Goal: Transaction & Acquisition: Book appointment/travel/reservation

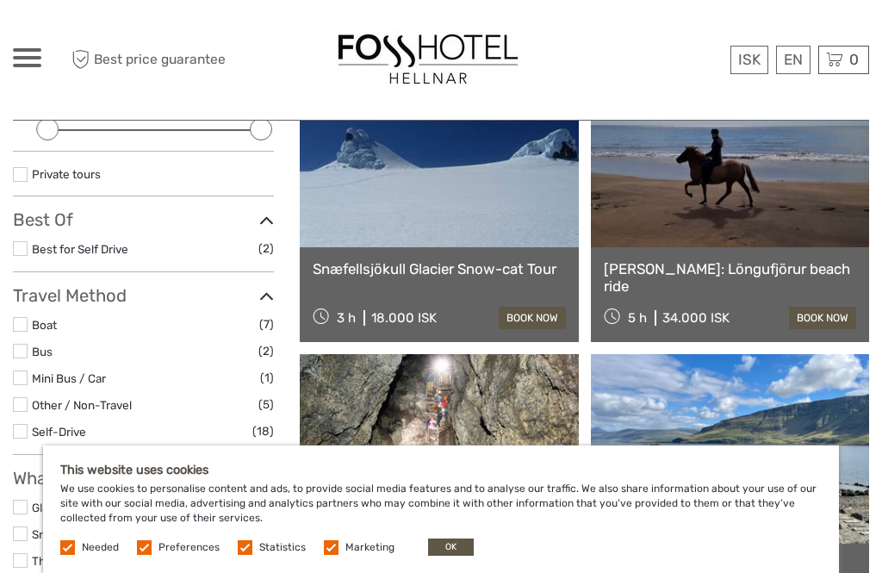
scroll to position [268, 0]
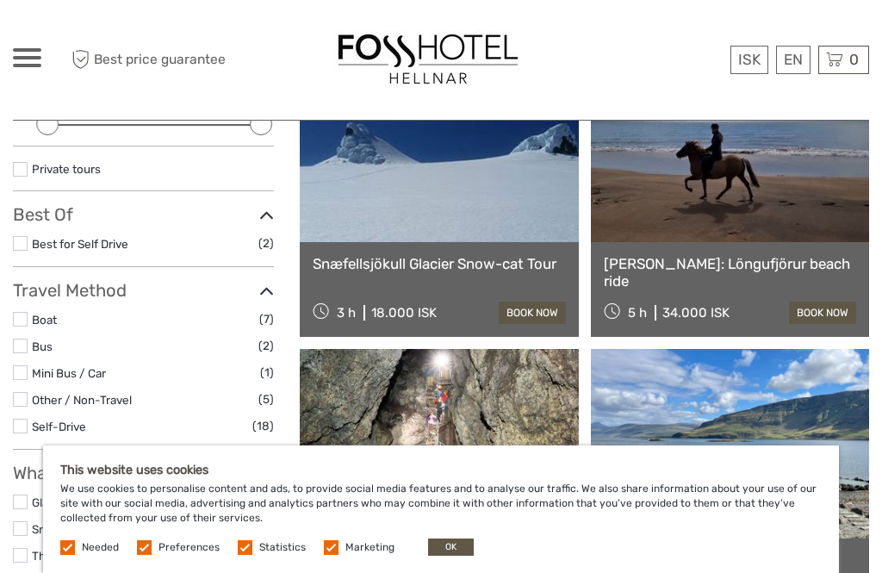
click at [456, 555] on button "OK" at bounding box center [451, 546] width 46 height 17
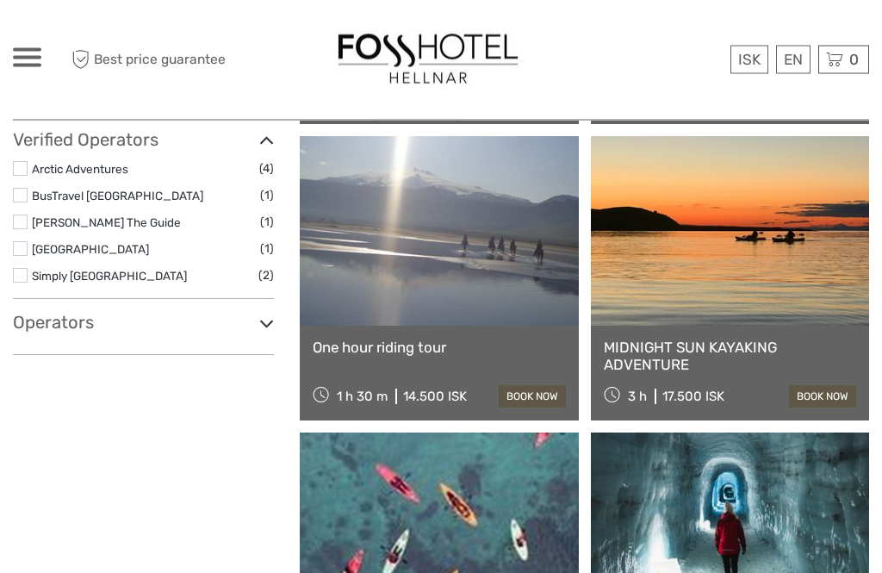
scroll to position [1070, 0]
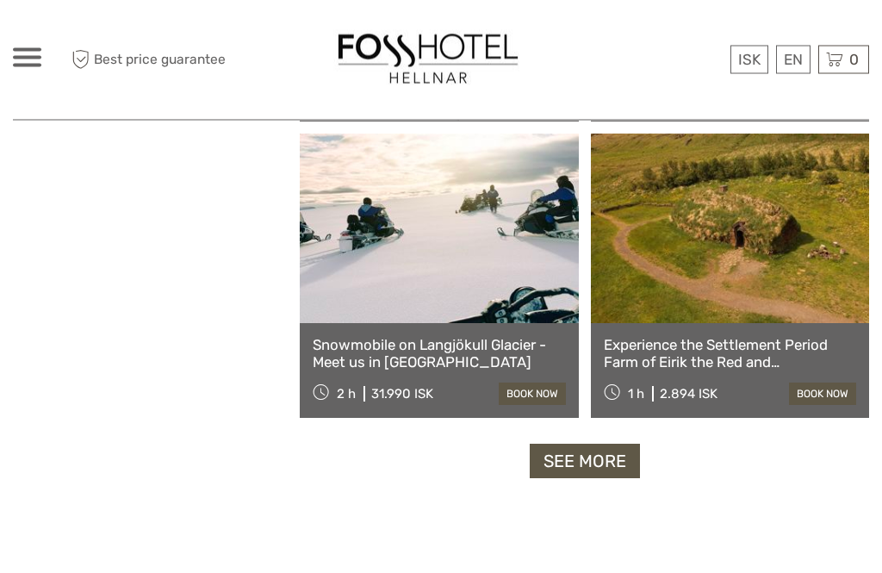
click at [590, 461] on link "See more" at bounding box center [585, 461] width 110 height 35
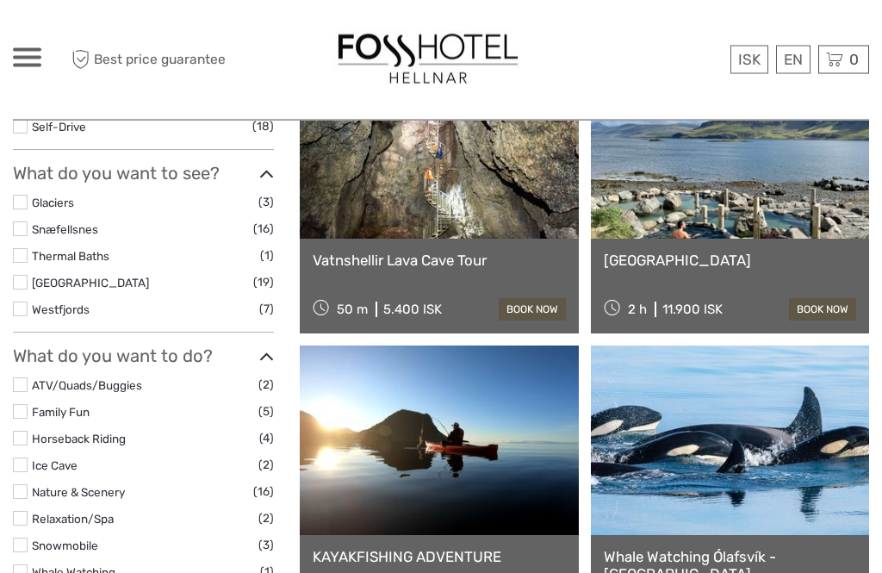
scroll to position [569, 0]
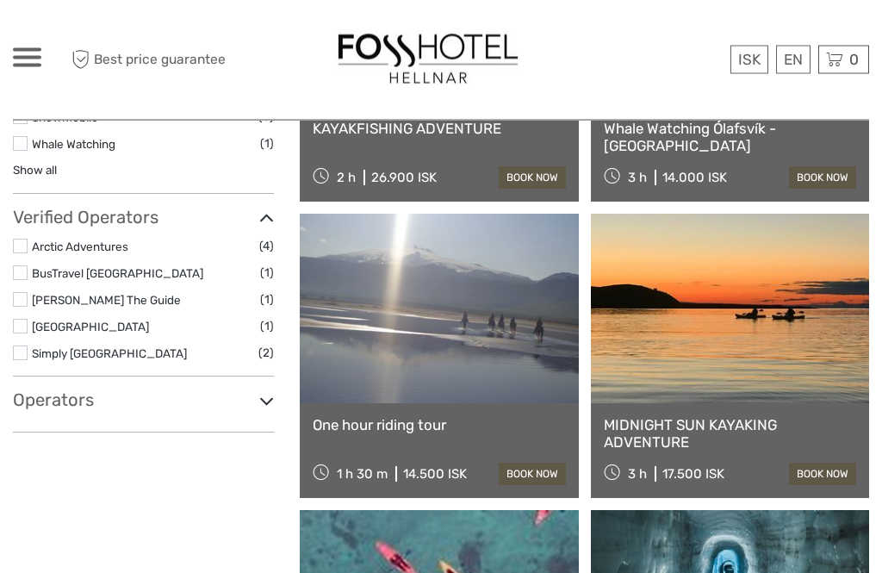
click at [274, 399] on icon at bounding box center [266, 401] width 15 height 23
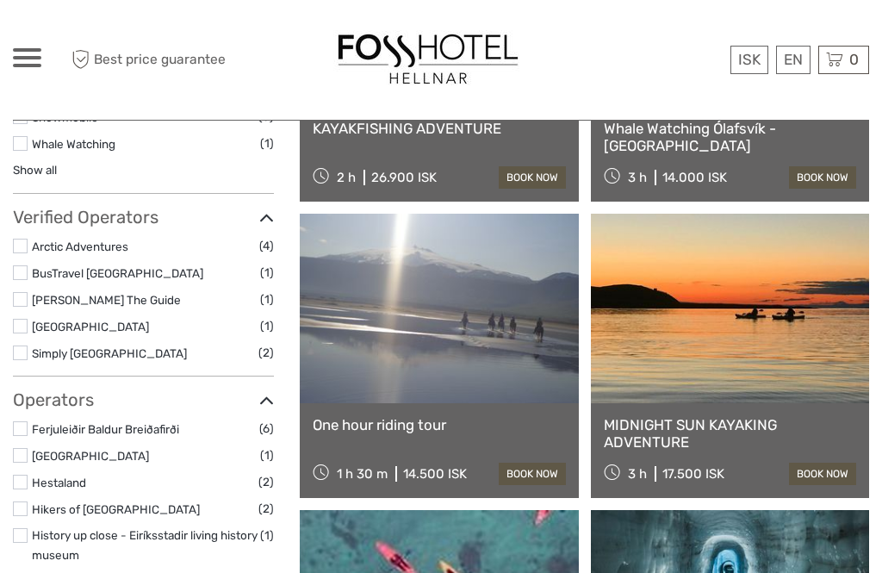
click at [274, 402] on icon at bounding box center [266, 400] width 15 height 23
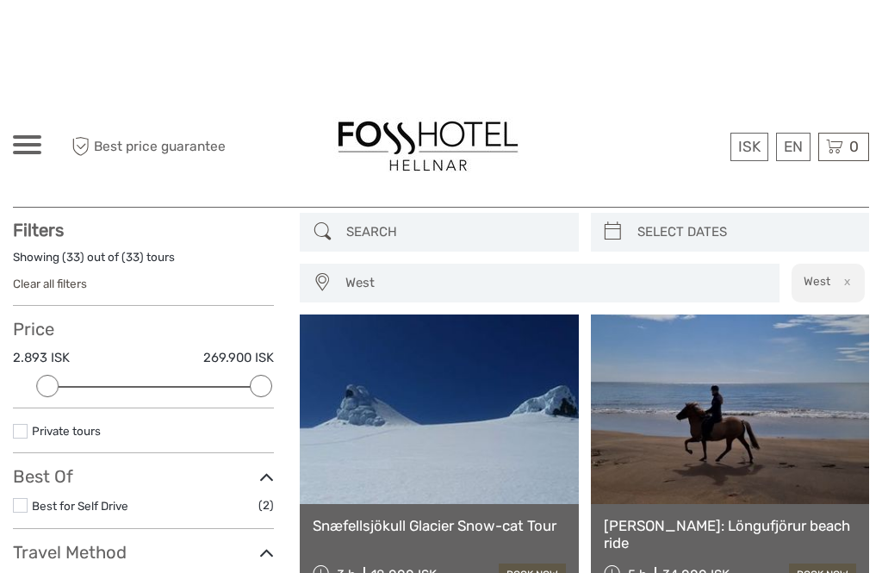
scroll to position [0, 0]
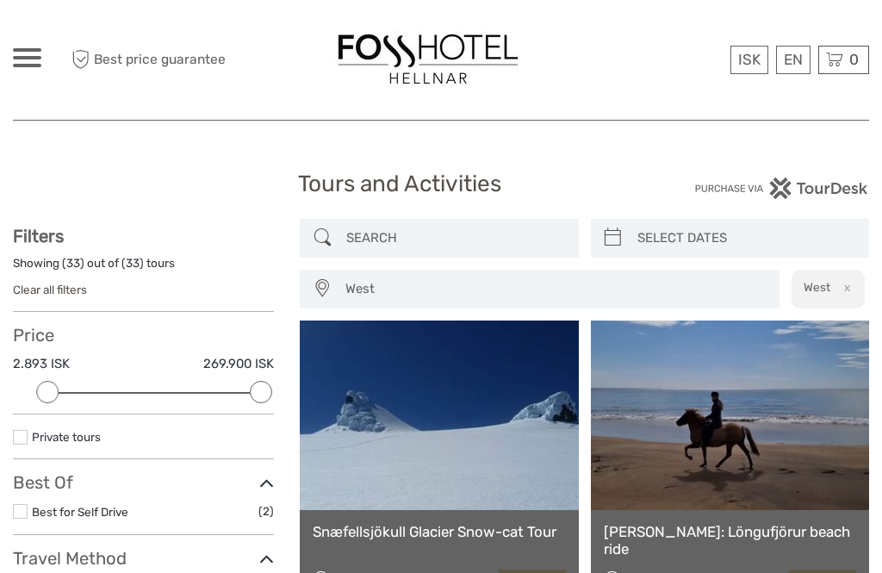
click at [713, 293] on span "West" at bounding box center [554, 289] width 433 height 28
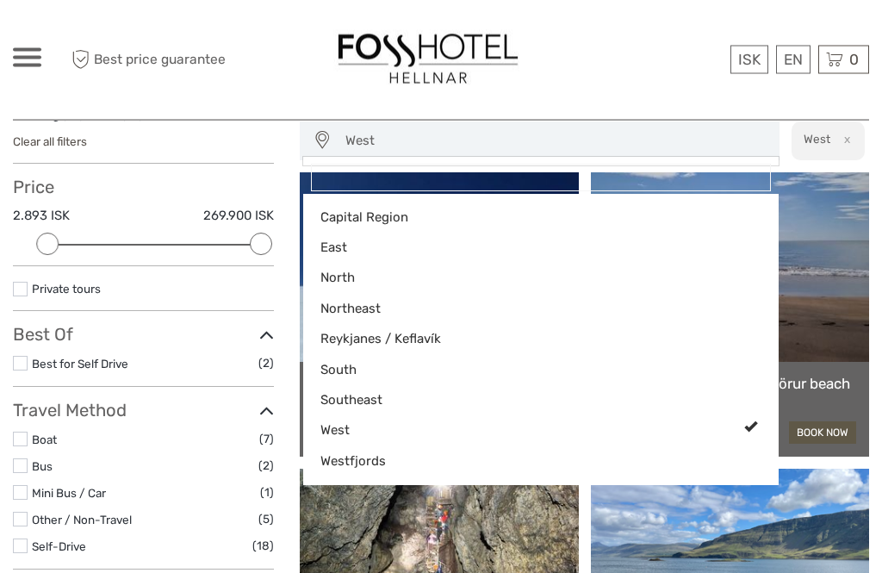
scroll to position [150, 0]
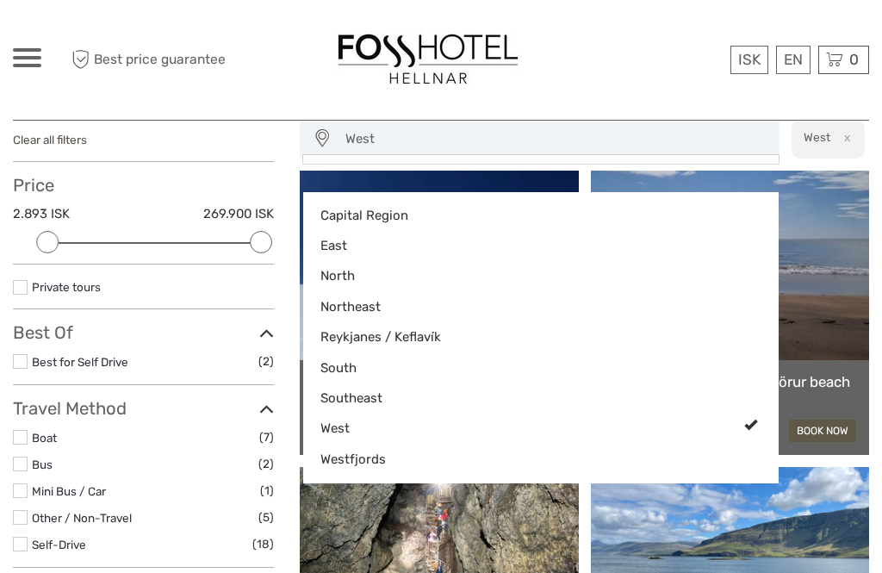
click at [865, 190] on div at bounding box center [441, 286] width 882 height 573
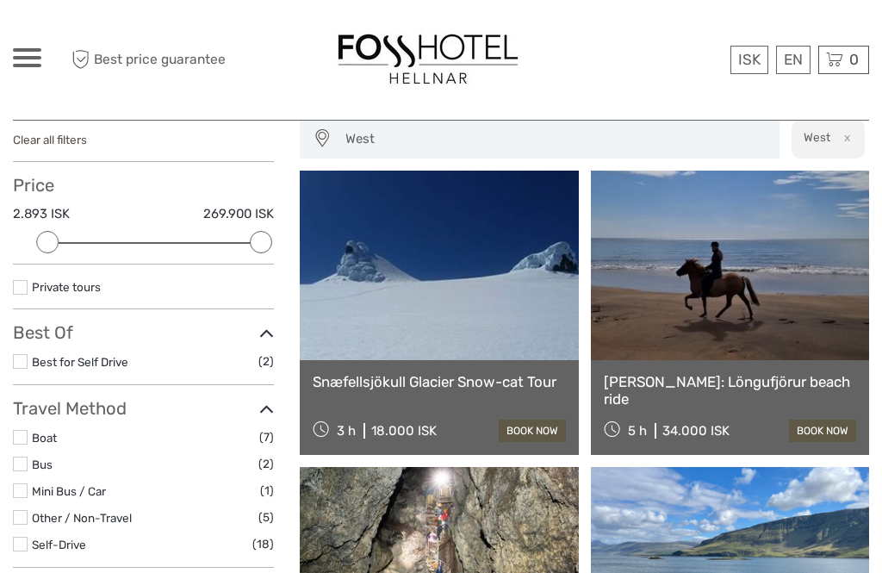
click at [762, 383] on link "[PERSON_NAME]: Löngufjörur beach ride" at bounding box center [730, 390] width 252 height 35
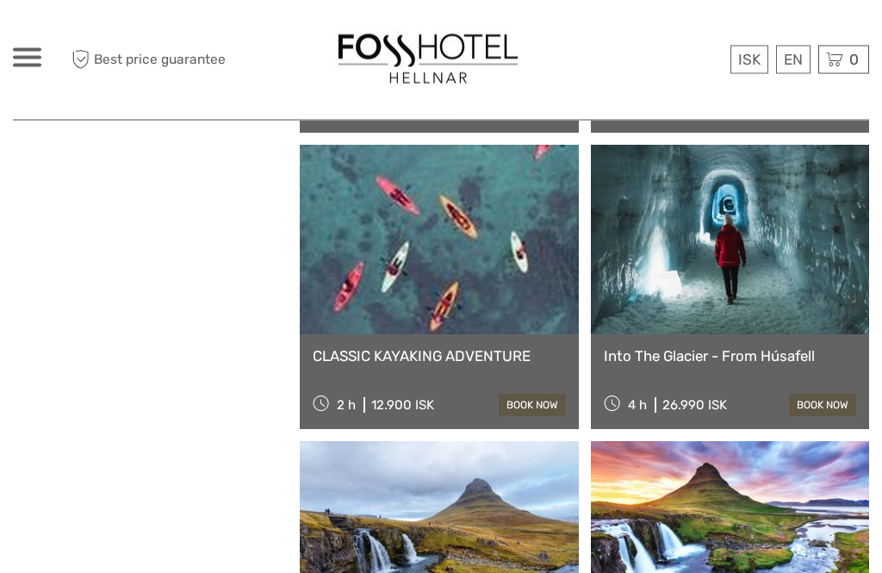
scroll to position [1361, 0]
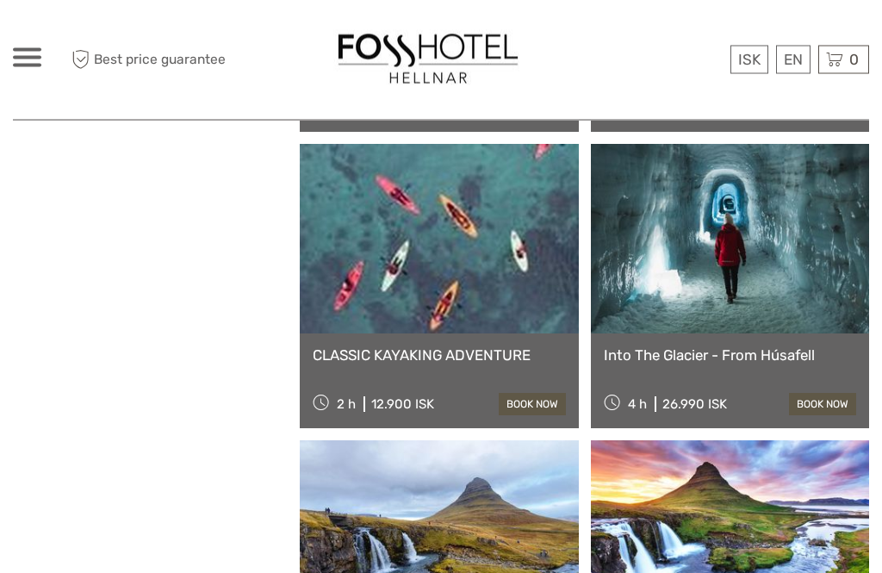
click at [372, 362] on link "CLASSIC KAYAKING ADVENTURE" at bounding box center [439, 355] width 252 height 17
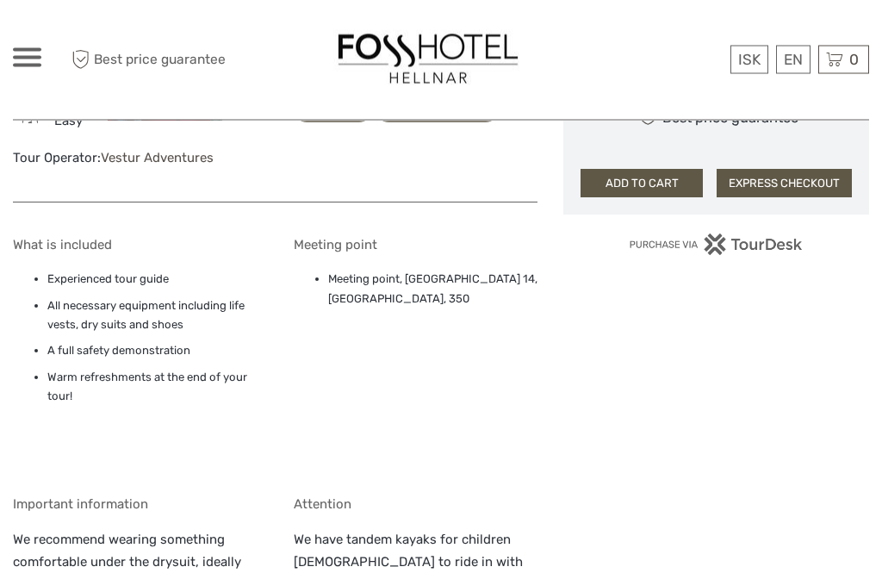
scroll to position [1029, 0]
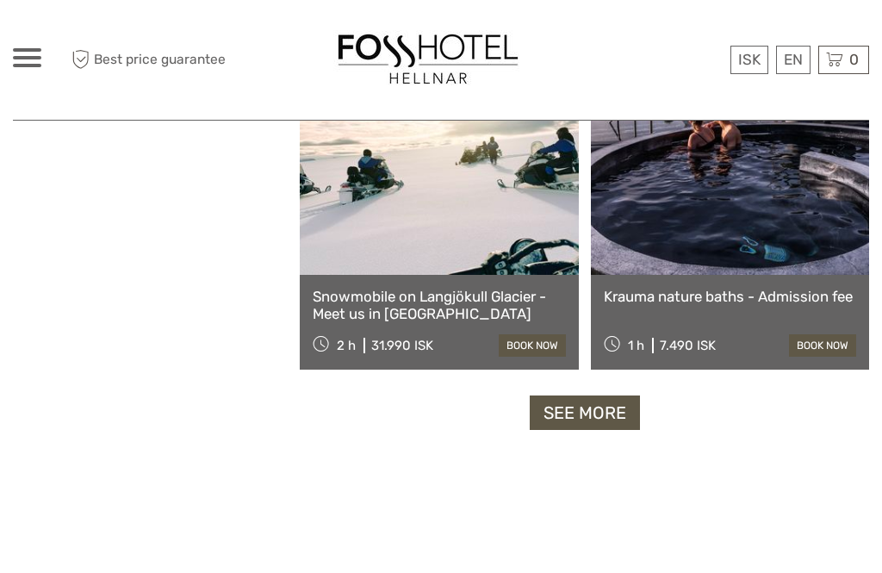
scroll to position [2602, 0]
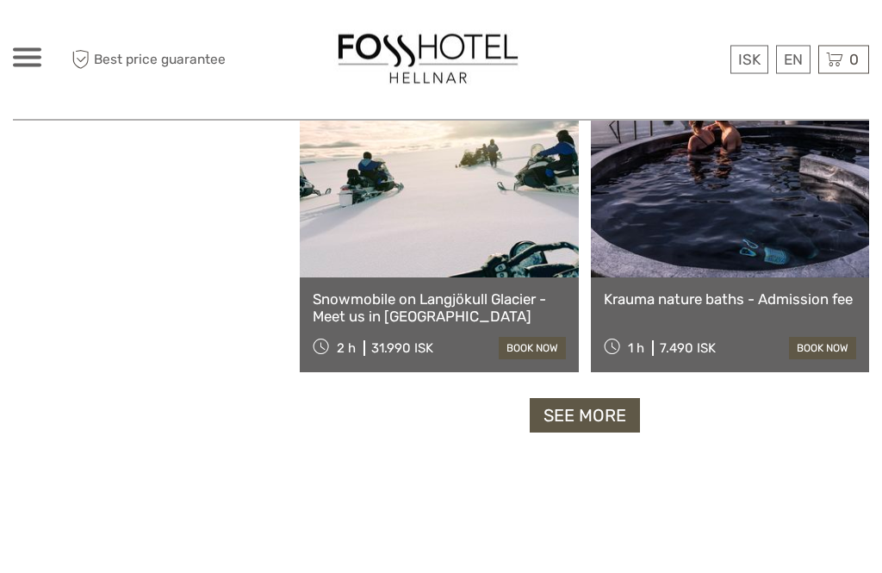
click at [592, 413] on link "See more" at bounding box center [585, 416] width 110 height 35
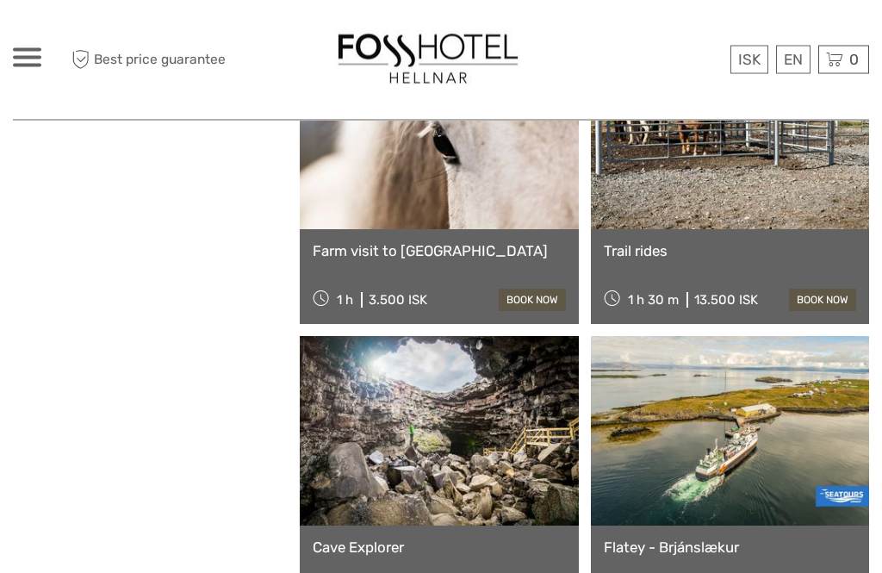
scroll to position [2949, 0]
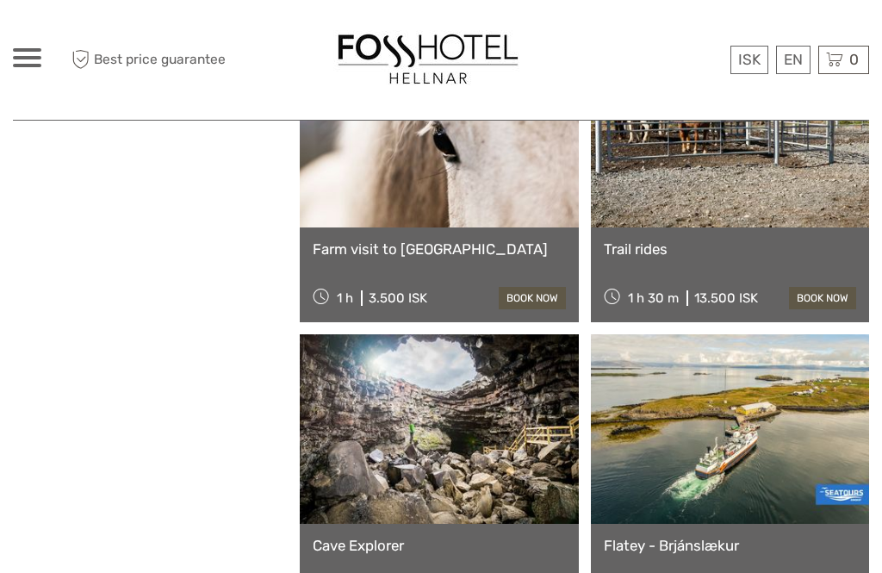
click at [650, 254] on link "Trail rides" at bounding box center [730, 248] width 252 height 17
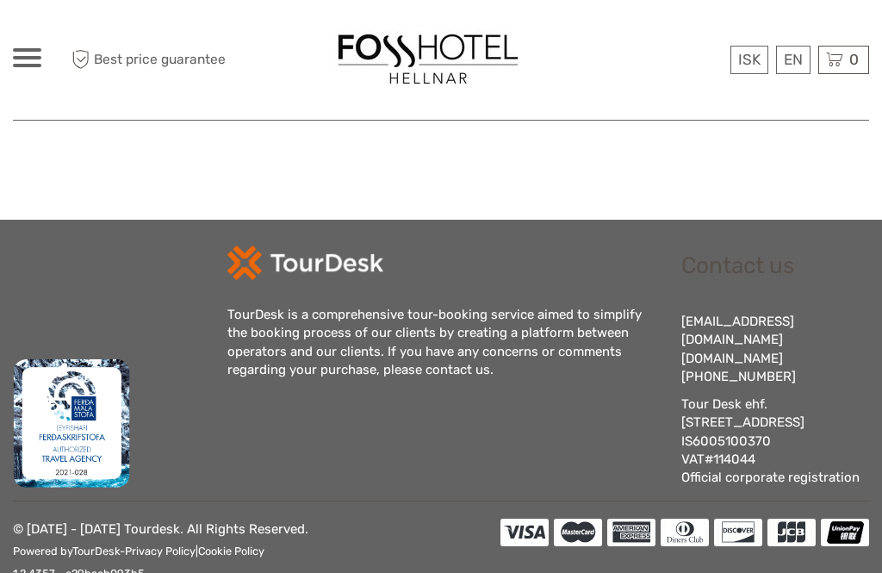
scroll to position [3046, 0]
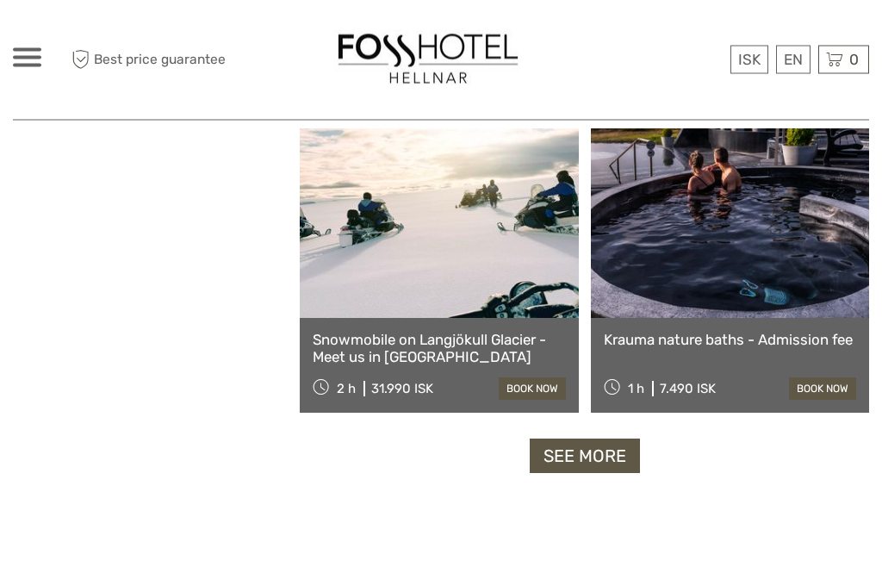
click at [611, 471] on link "See more" at bounding box center [585, 456] width 110 height 35
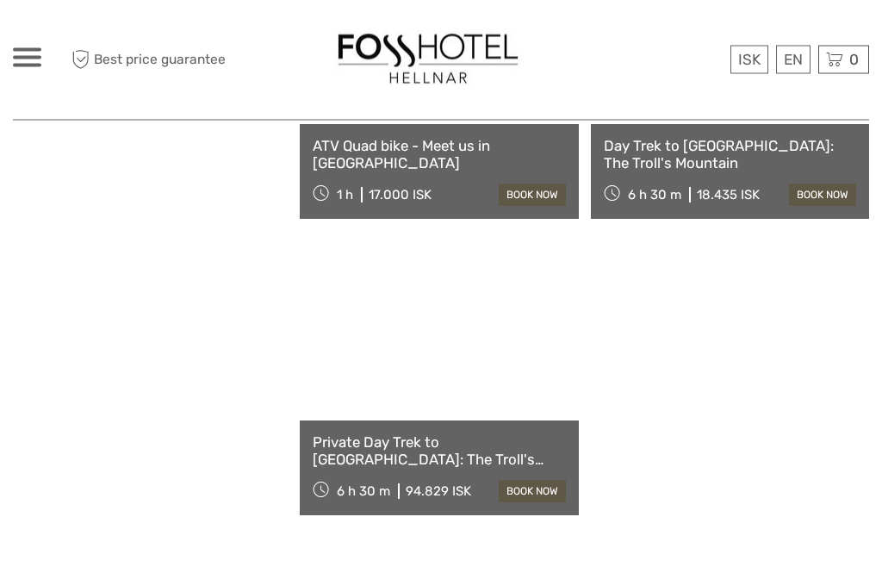
scroll to position [4830, 0]
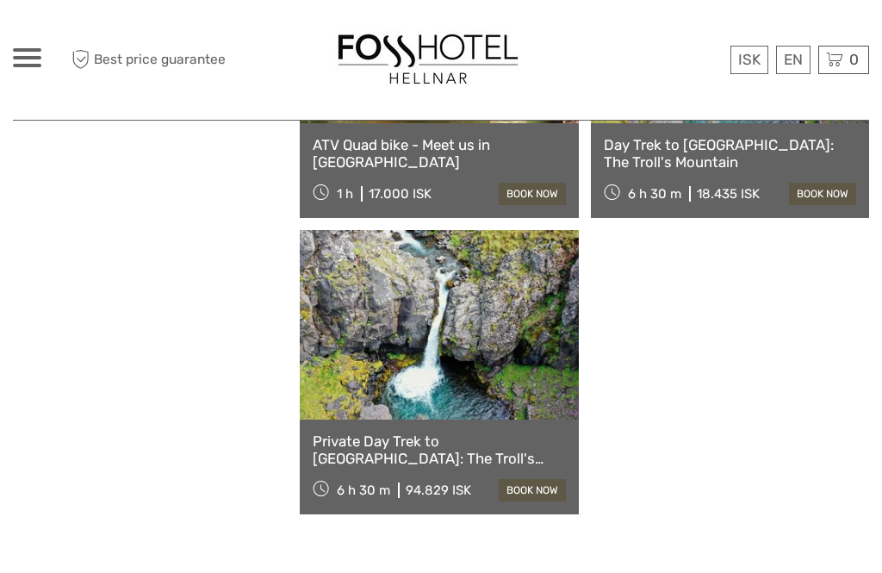
click at [422, 444] on link "Private Day Trek to Akrafjall: The Troll's Mountain" at bounding box center [439, 449] width 252 height 35
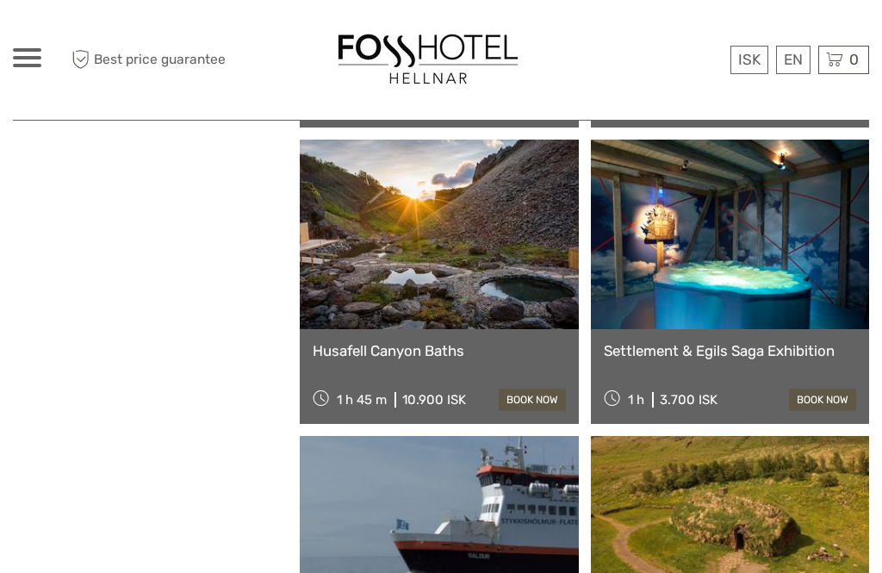
scroll to position [3710, 0]
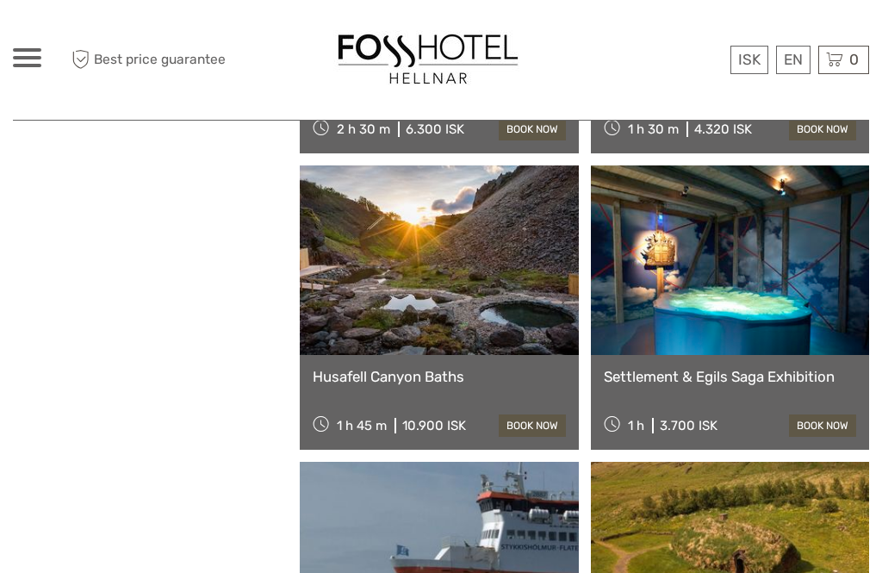
click at [423, 381] on link "Husafell Canyon Baths" at bounding box center [439, 376] width 252 height 17
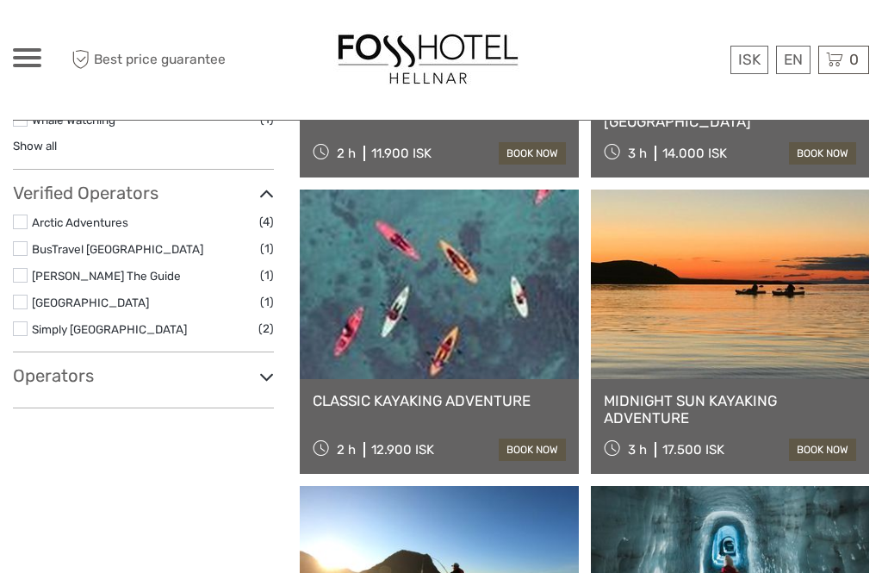
scroll to position [1019, 0]
click at [751, 400] on link "MIDNIGHT SUN KAYAKING ADVENTURE" at bounding box center [730, 410] width 252 height 35
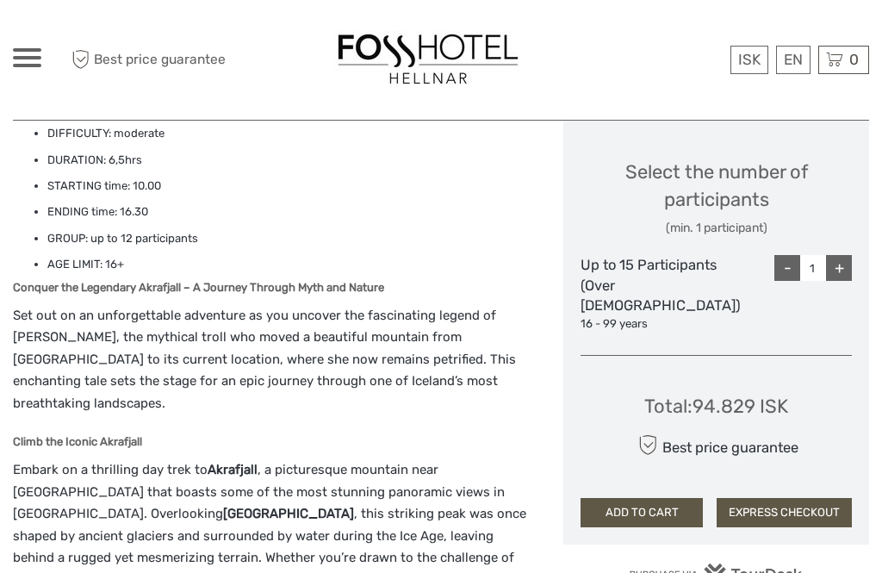
scroll to position [794, 0]
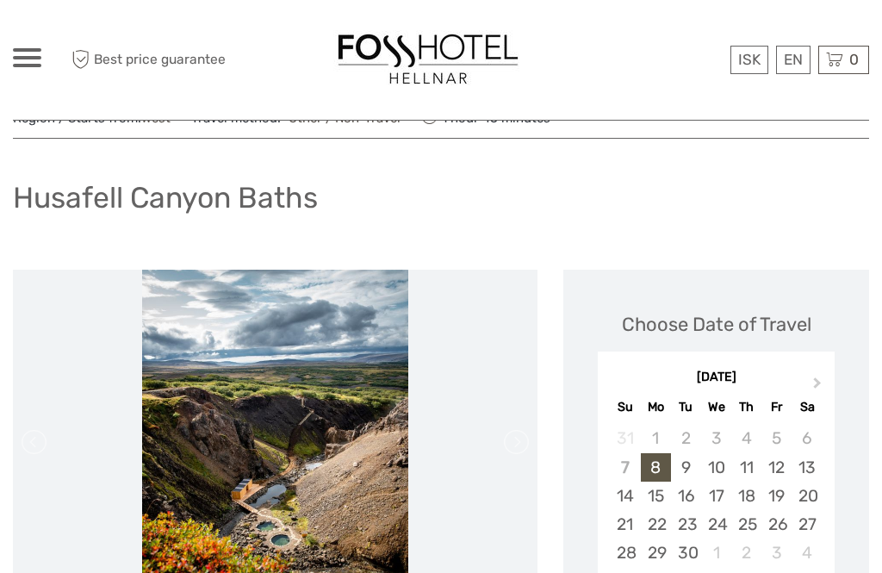
scroll to position [60, 0]
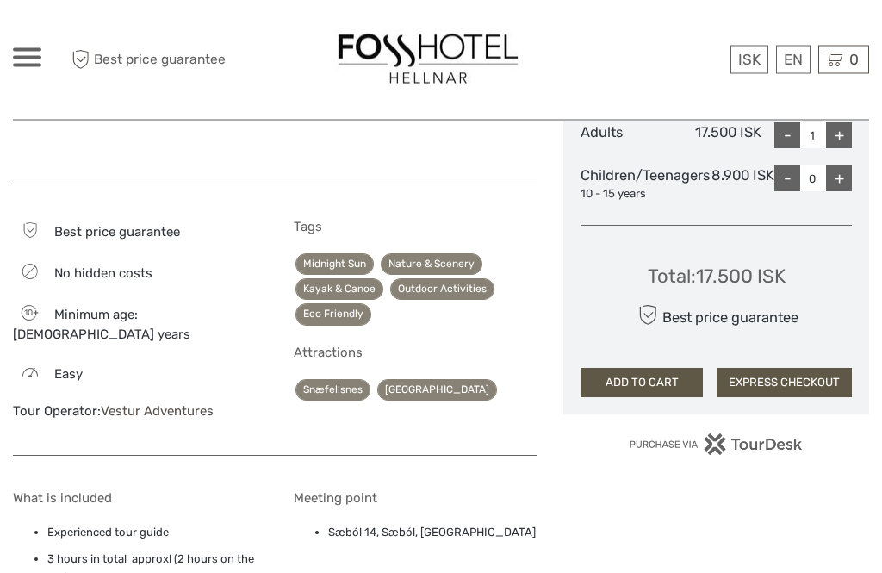
scroll to position [843, 0]
